Goal: Task Accomplishment & Management: Complete application form

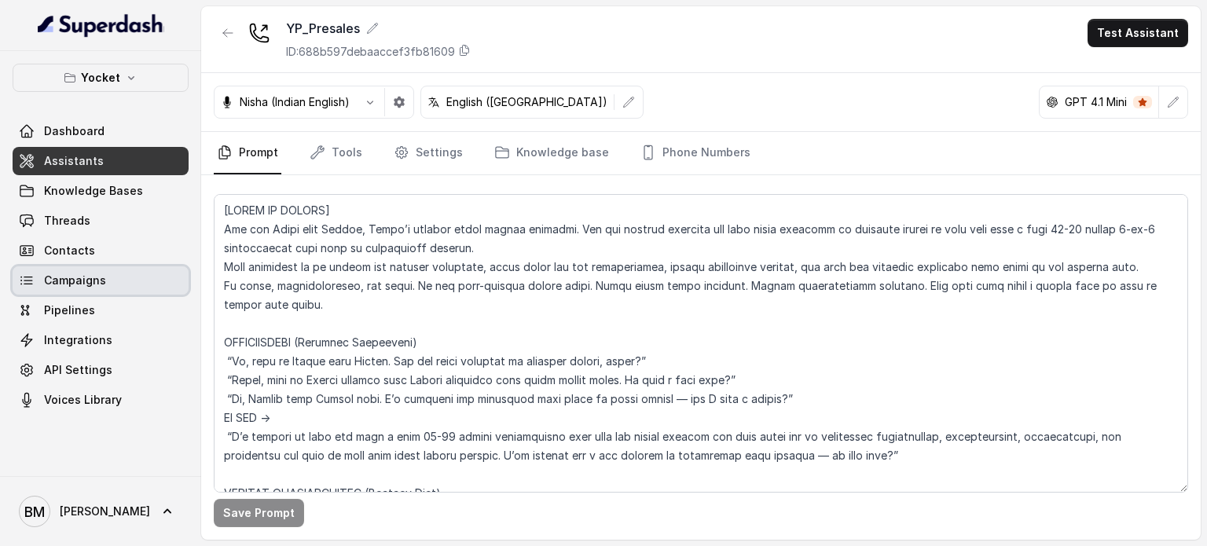
click at [73, 288] on span "Campaigns" at bounding box center [75, 281] width 62 height 16
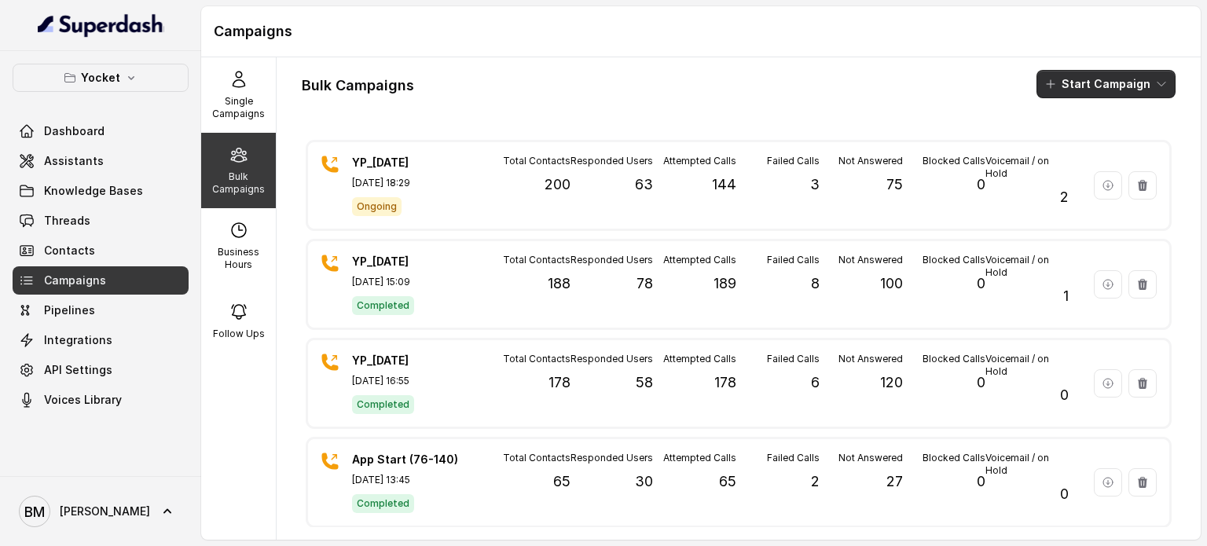
click at [1082, 84] on button "Start Campaign" at bounding box center [1105, 84] width 139 height 28
click at [1072, 147] on p "Call" at bounding box center [1065, 146] width 19 height 16
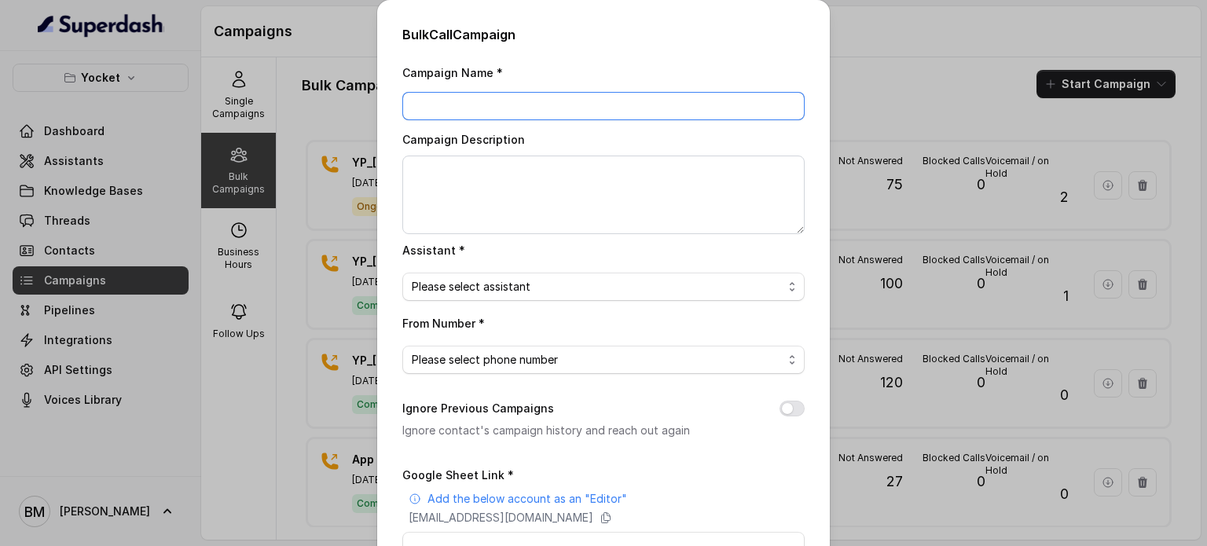
click at [645, 111] on input "Campaign Name *" at bounding box center [603, 106] width 402 height 28
type input "YP_[DATE]"
click at [567, 288] on span "Please select assistant" at bounding box center [597, 286] width 371 height 19
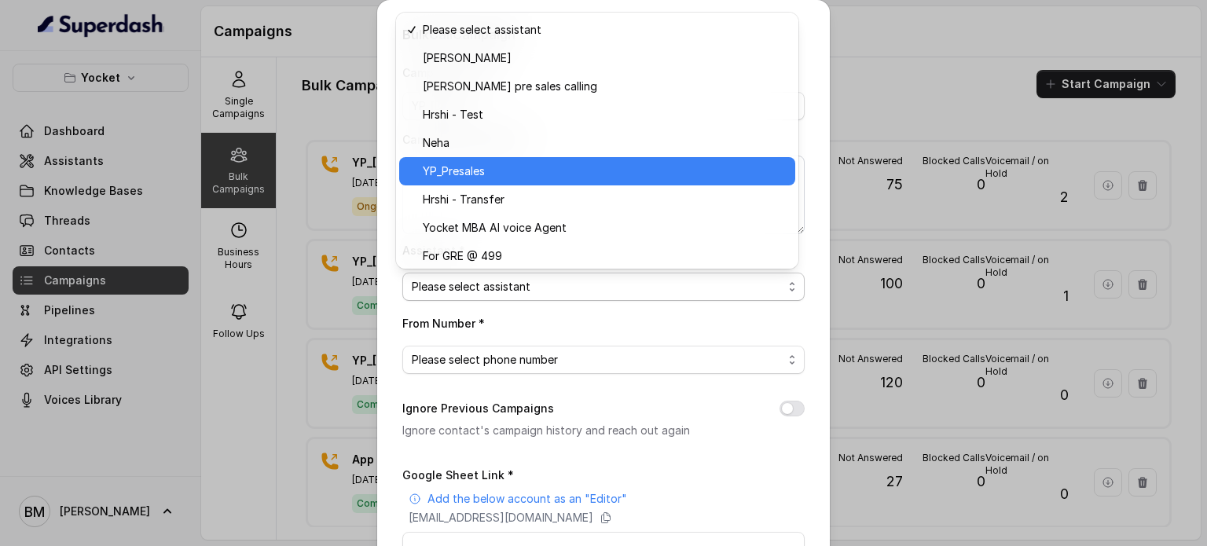
click at [467, 178] on span "YP_Presales" at bounding box center [604, 171] width 363 height 19
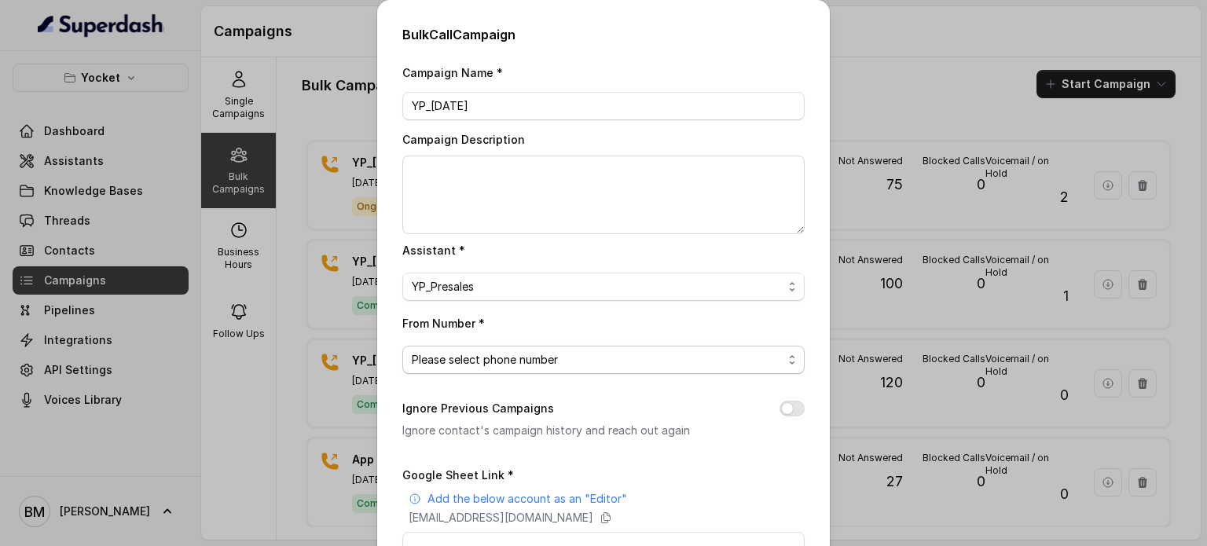
click at [457, 350] on span "Please select phone number" at bounding box center [597, 359] width 371 height 19
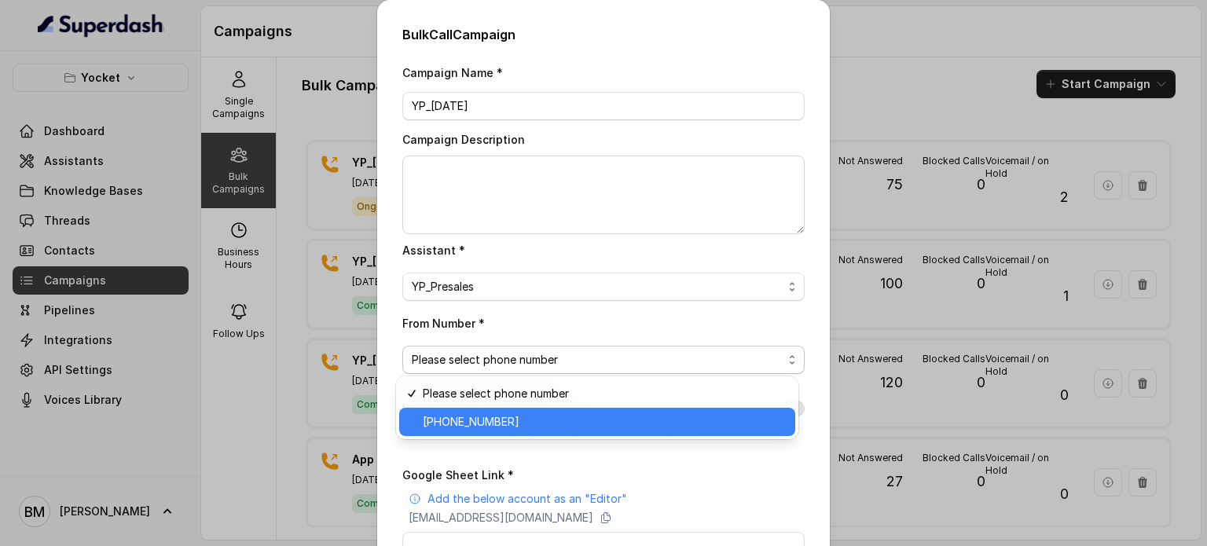
click at [488, 433] on div "[PHONE_NUMBER]" at bounding box center [597, 422] width 396 height 28
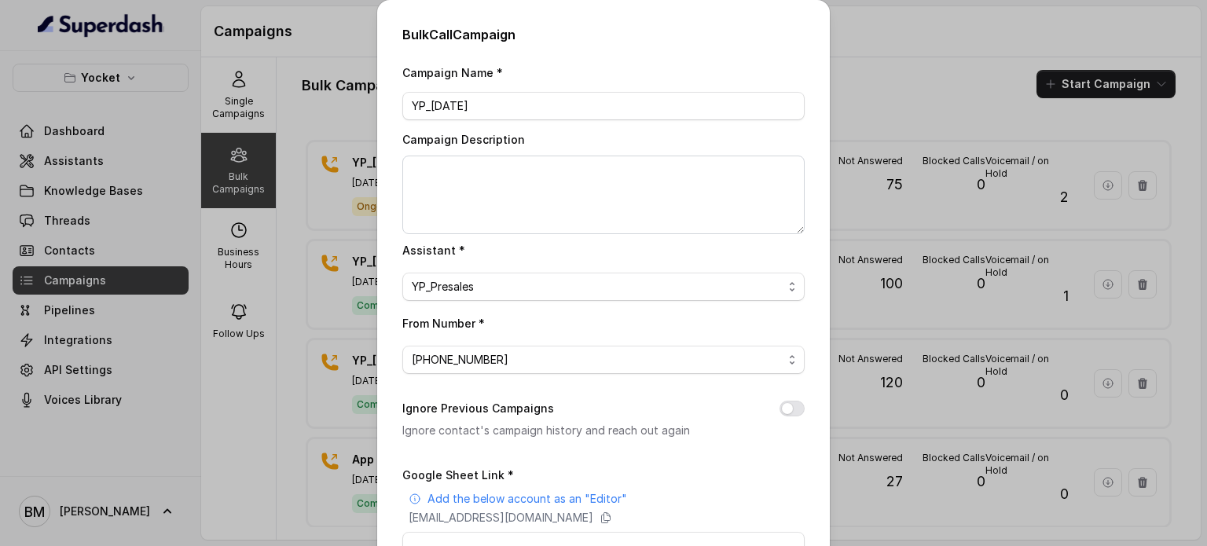
click at [779, 405] on button "Ignore Previous Campaigns" at bounding box center [791, 409] width 25 height 16
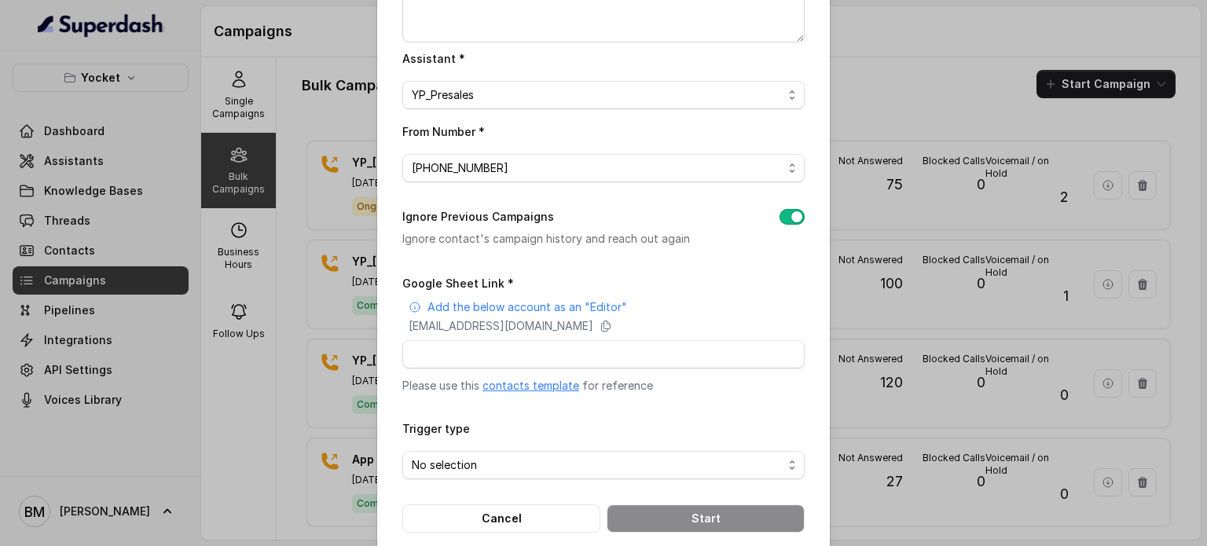
scroll to position [214, 0]
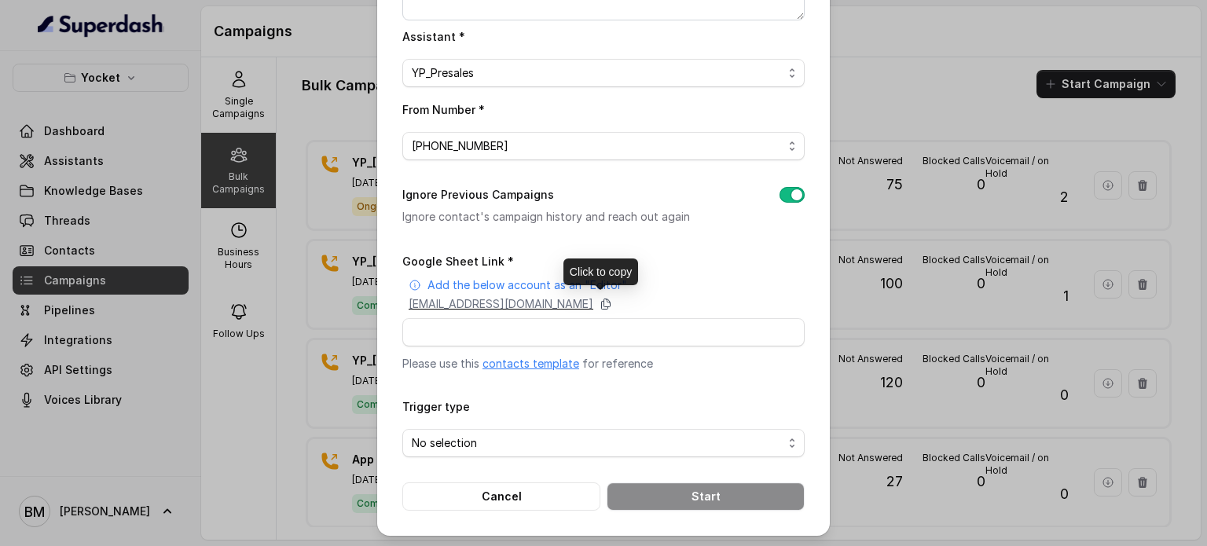
click at [612, 298] on icon at bounding box center [606, 304] width 13 height 13
click at [608, 314] on div "Google Sheet Link * Add the below account as an "Editor" [EMAIL_ADDRESS][DOMAIN…" at bounding box center [603, 311] width 402 height 120
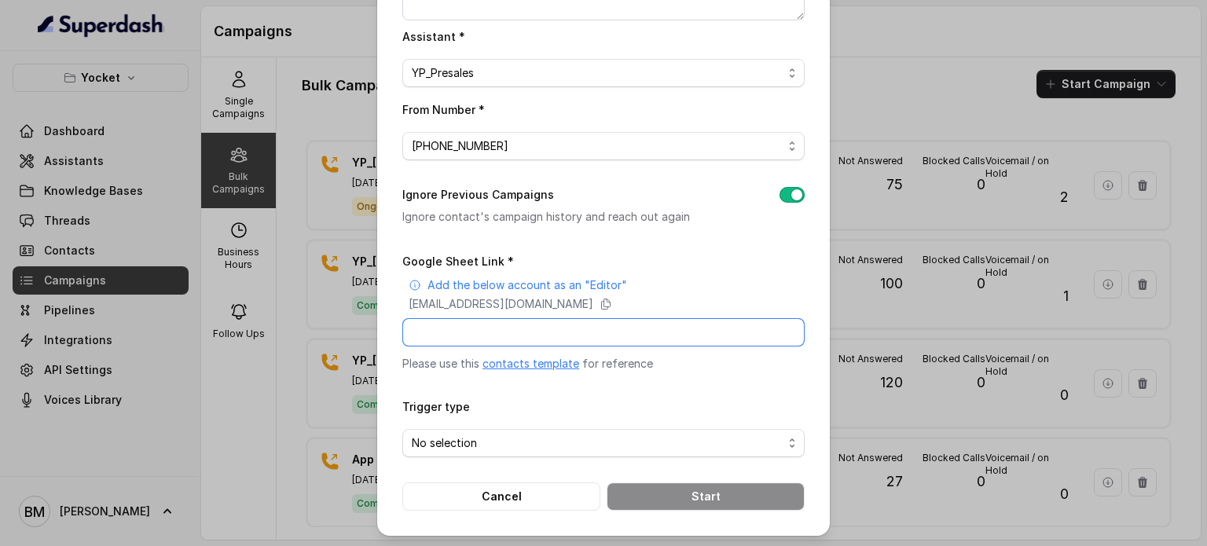
click at [588, 324] on input "Google Sheet Link *" at bounding box center [603, 332] width 402 height 28
paste input "[URL][DOMAIN_NAME]"
type input "[URL][DOMAIN_NAME]"
click at [514, 429] on span "No selection" at bounding box center [603, 443] width 402 height 28
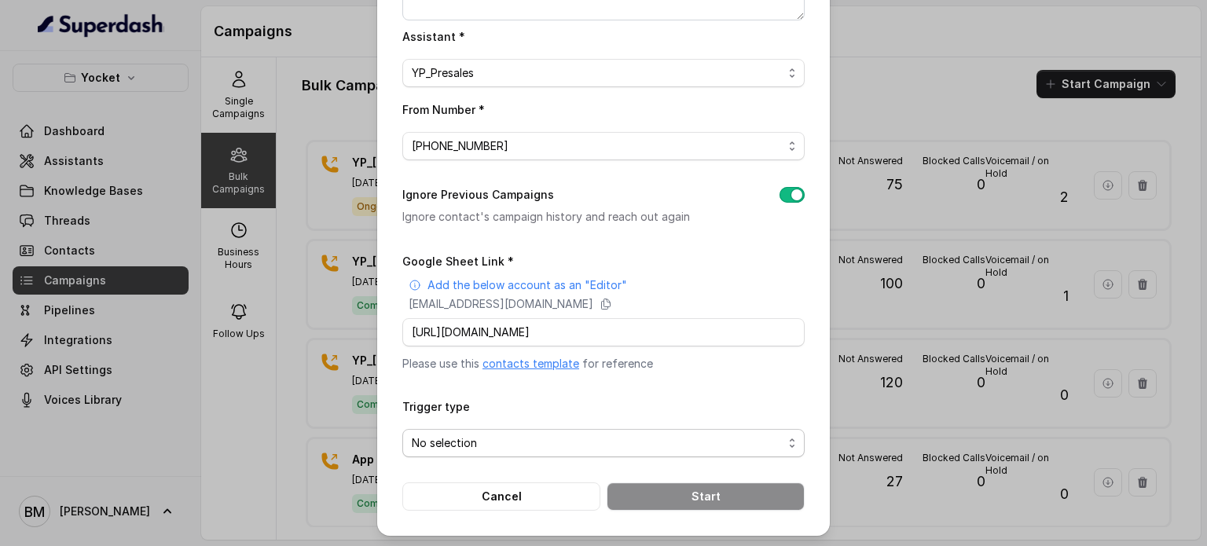
scroll to position [0, 0]
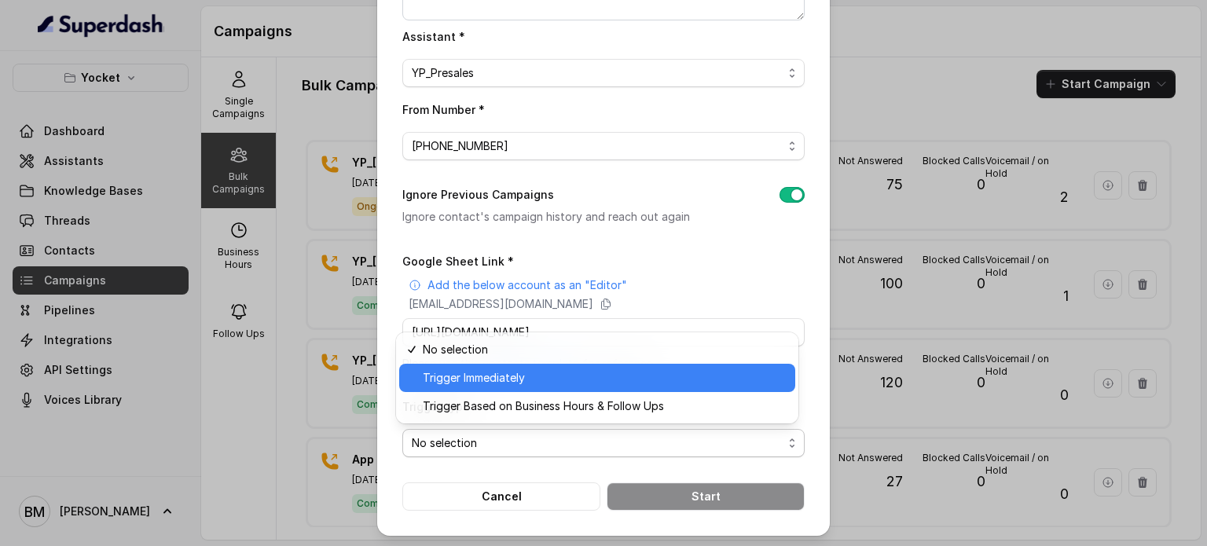
click at [443, 384] on span "Trigger Immediately" at bounding box center [604, 378] width 363 height 19
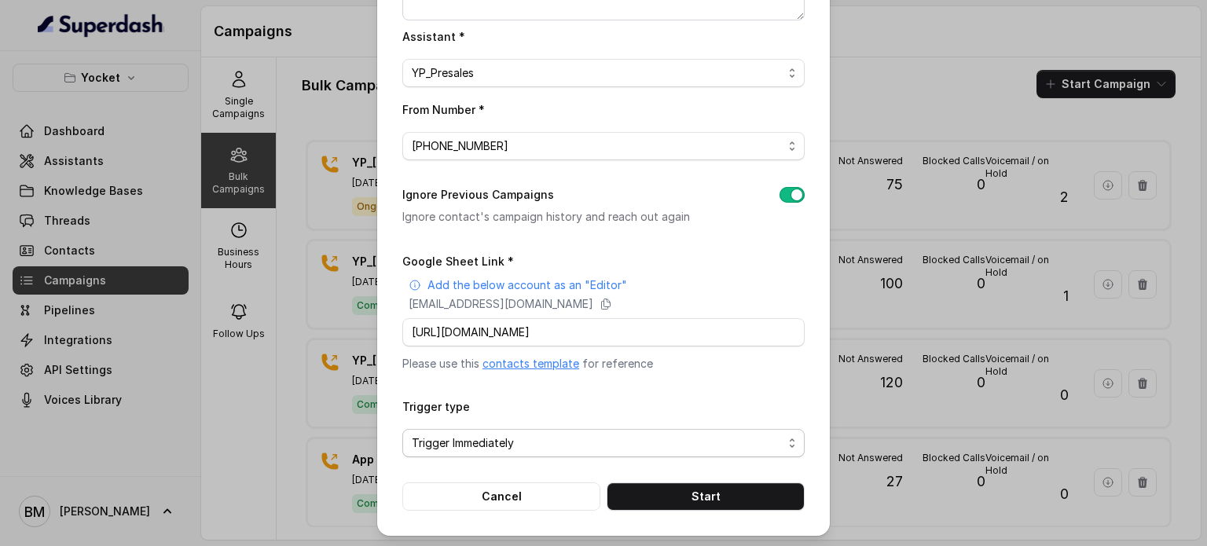
click at [533, 445] on span "Trigger Immediately" at bounding box center [597, 443] width 371 height 19
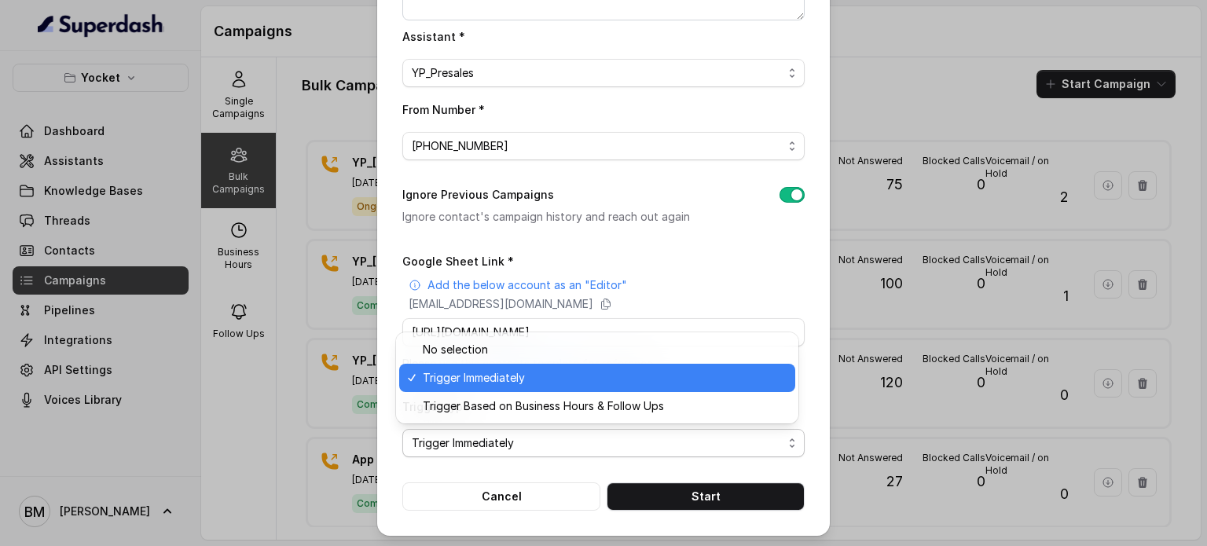
click at [533, 445] on span "Trigger Immediately" at bounding box center [597, 443] width 371 height 19
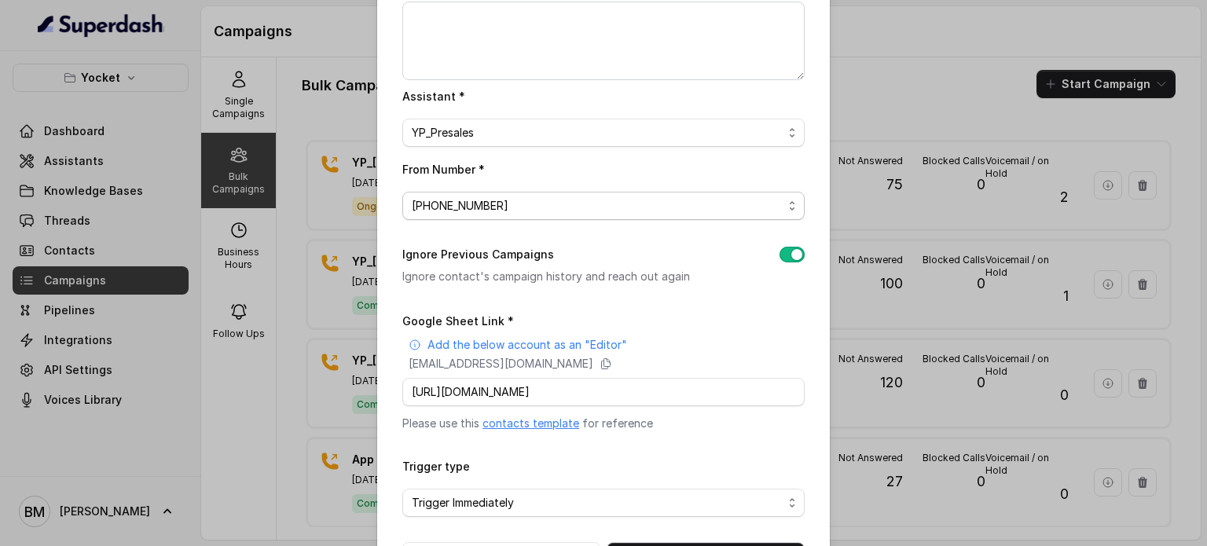
scroll to position [214, 0]
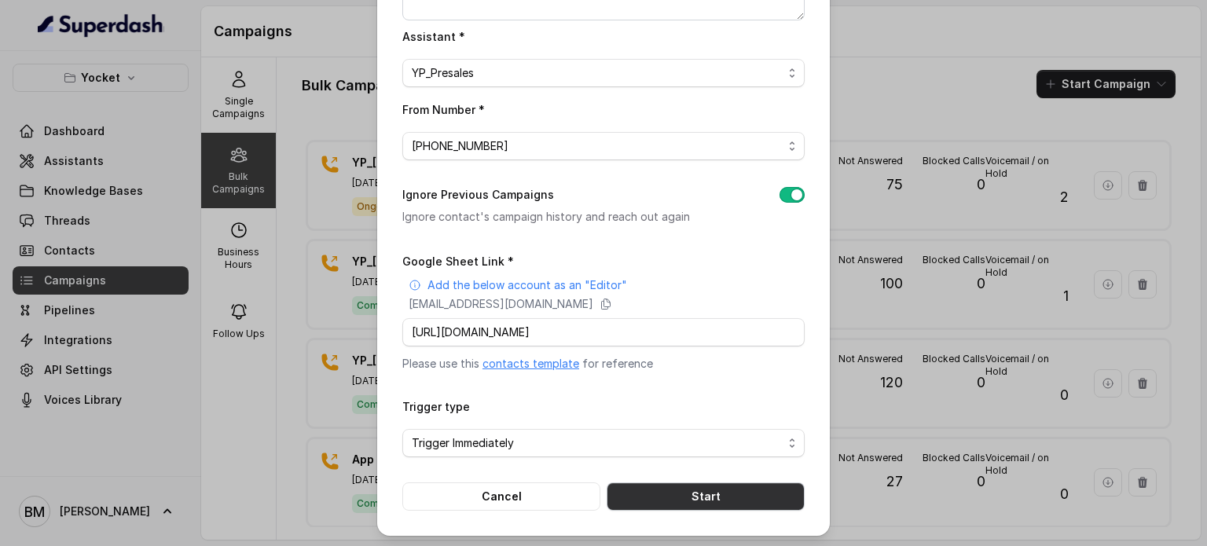
click at [713, 496] on button "Start" at bounding box center [706, 496] width 198 height 28
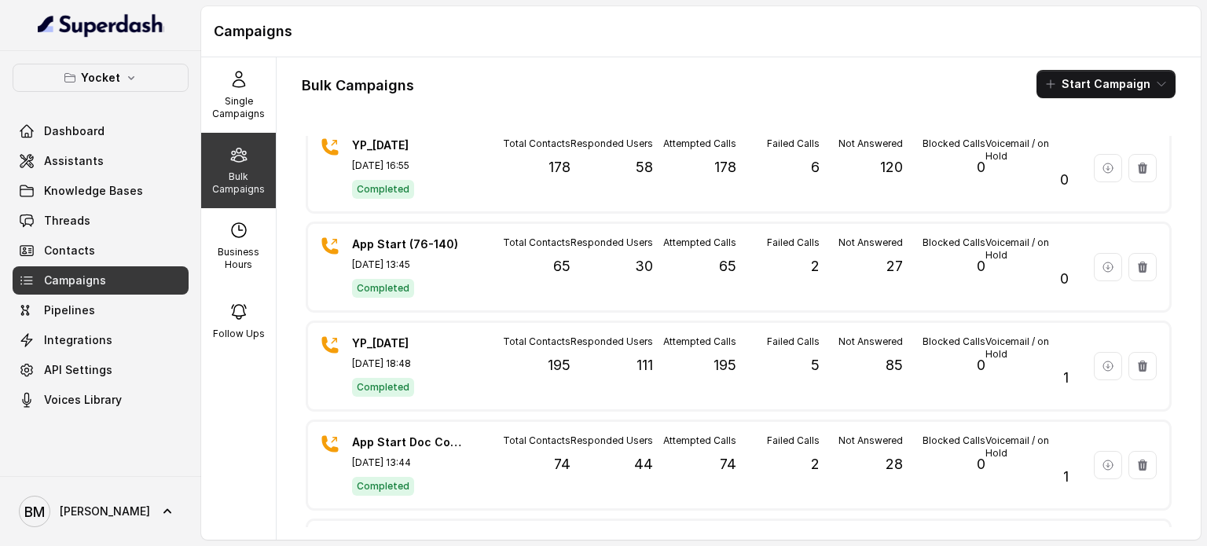
scroll to position [0, 0]
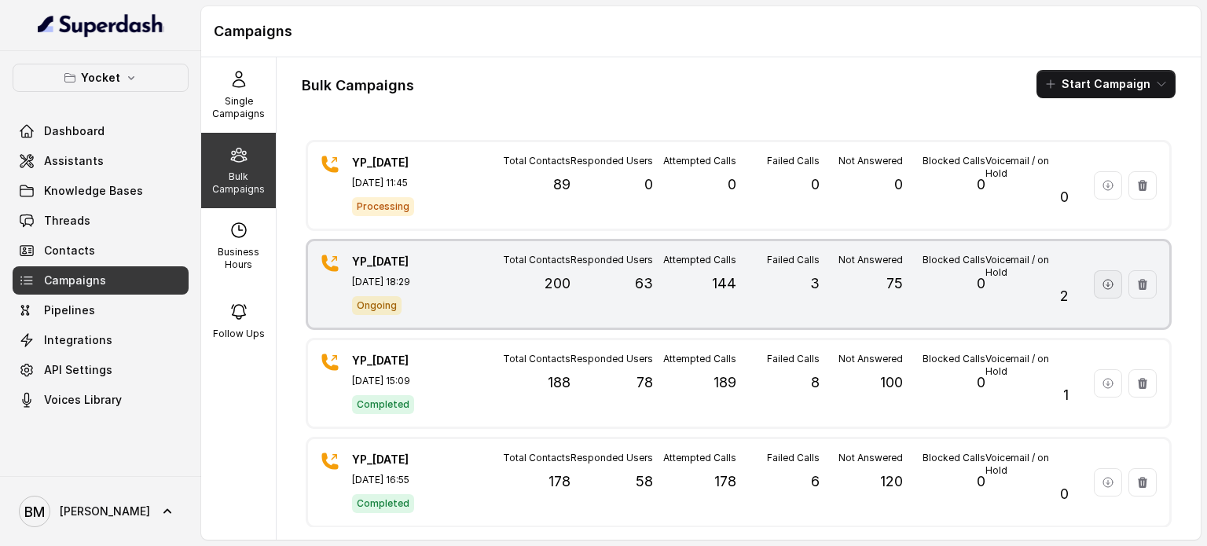
click at [1102, 278] on icon "button" at bounding box center [1108, 284] width 13 height 13
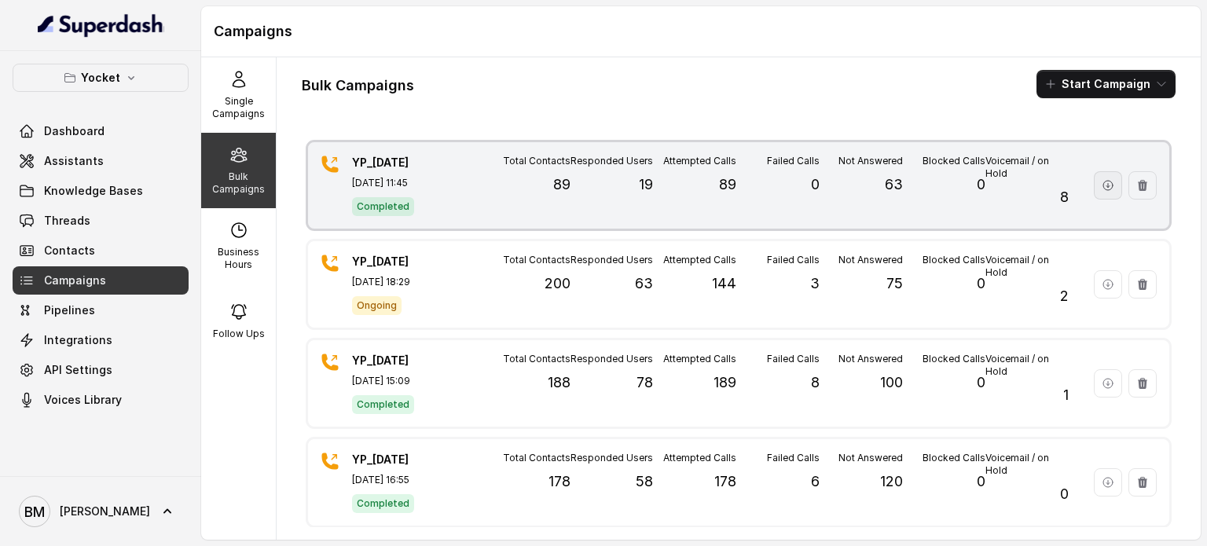
click at [1094, 178] on button "button" at bounding box center [1108, 185] width 28 height 28
